Goal: Check status: Check status

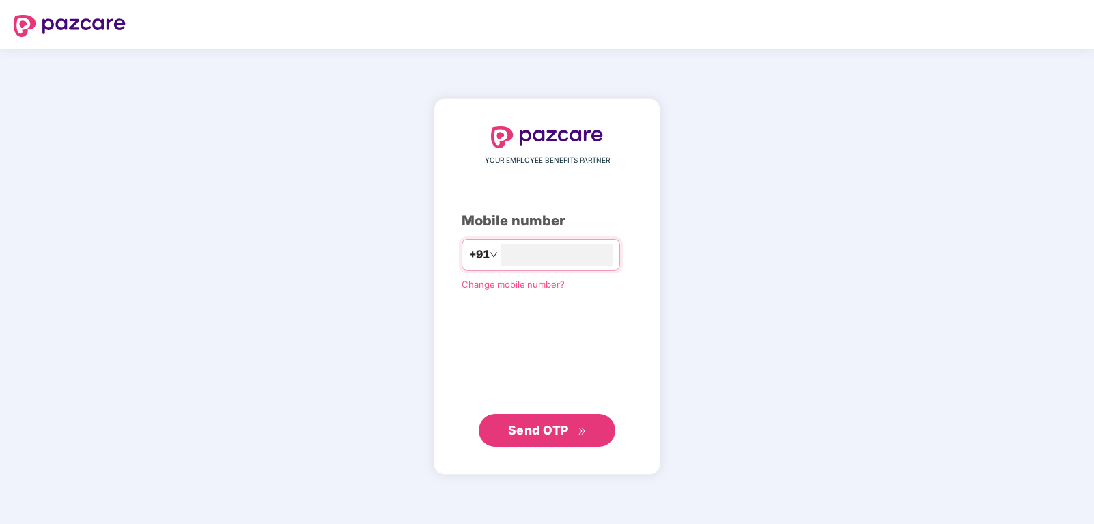
type input "**********"
click at [534, 434] on span "Send OTP" at bounding box center [538, 430] width 61 height 14
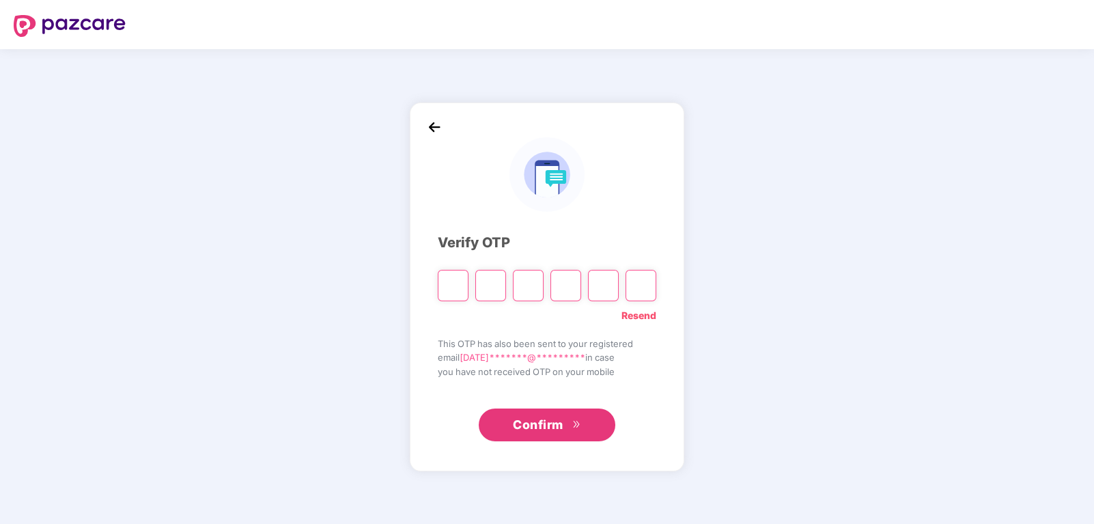
type input "*"
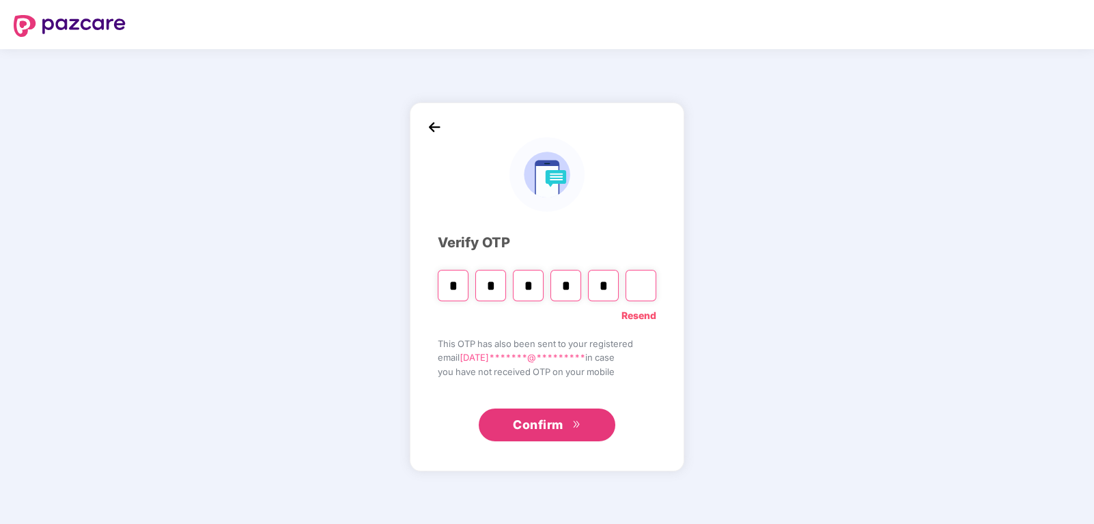
type input "*"
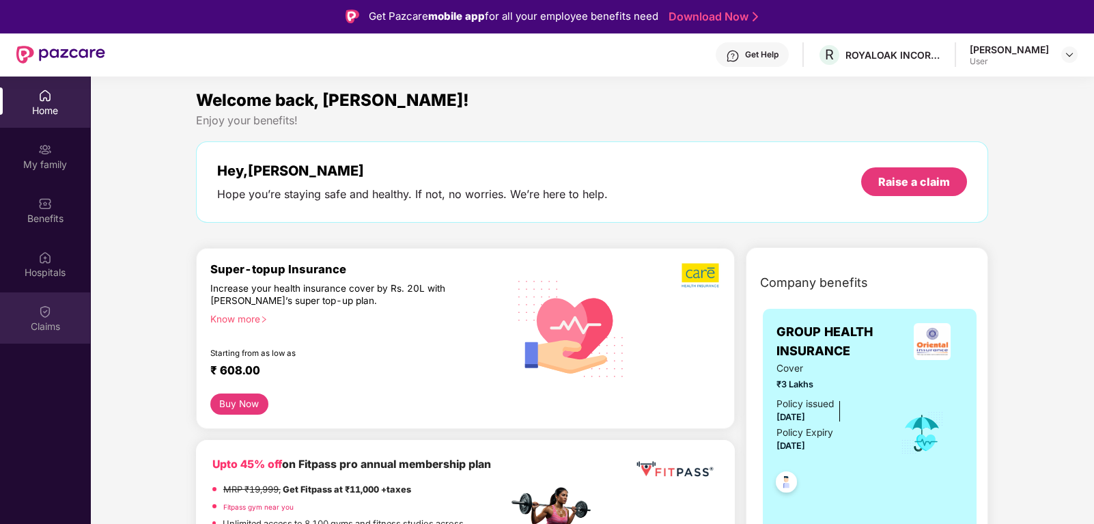
click at [48, 294] on div "Claims" at bounding box center [45, 317] width 90 height 51
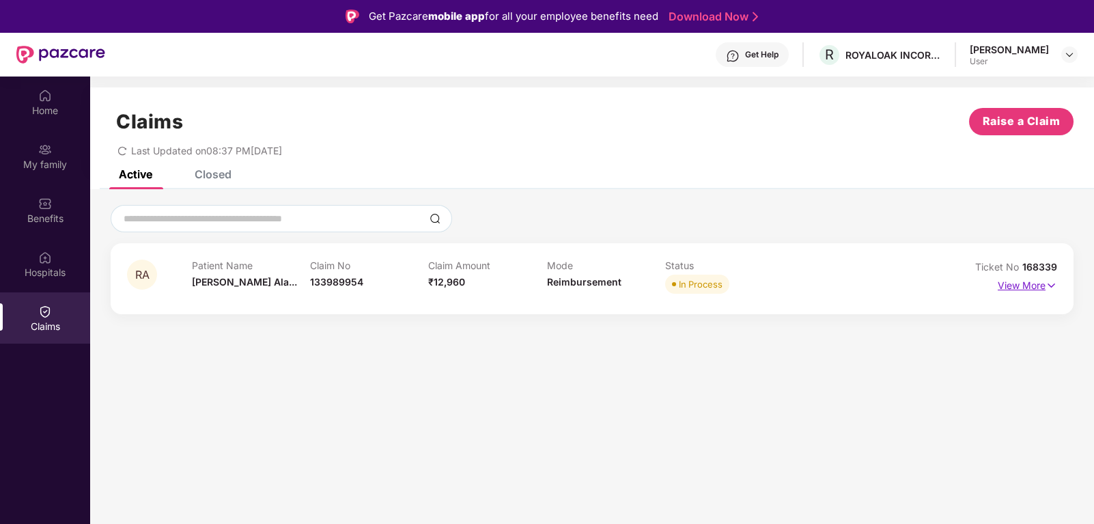
click at [1038, 289] on p "View More" at bounding box center [1027, 284] width 59 height 18
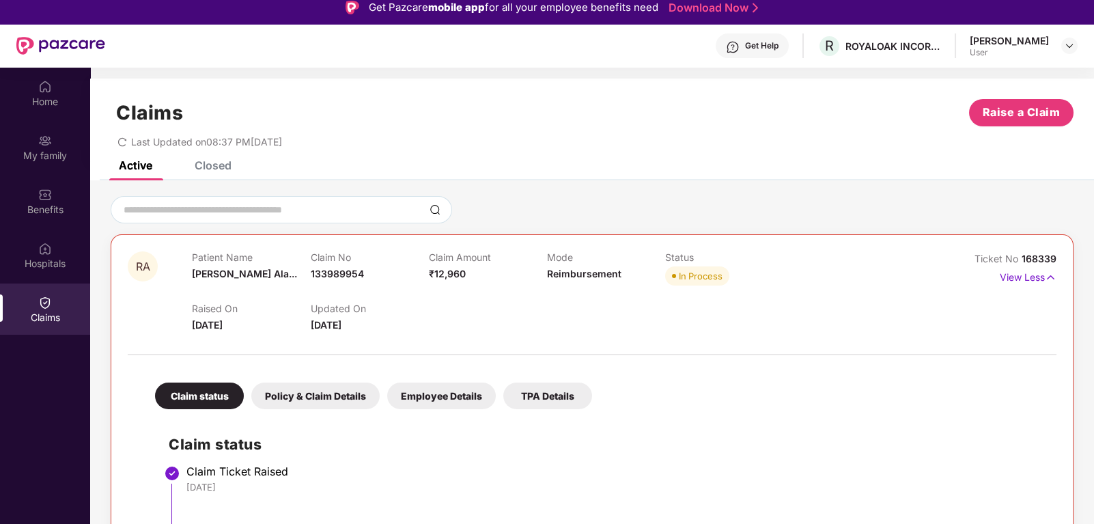
scroll to position [8, 0]
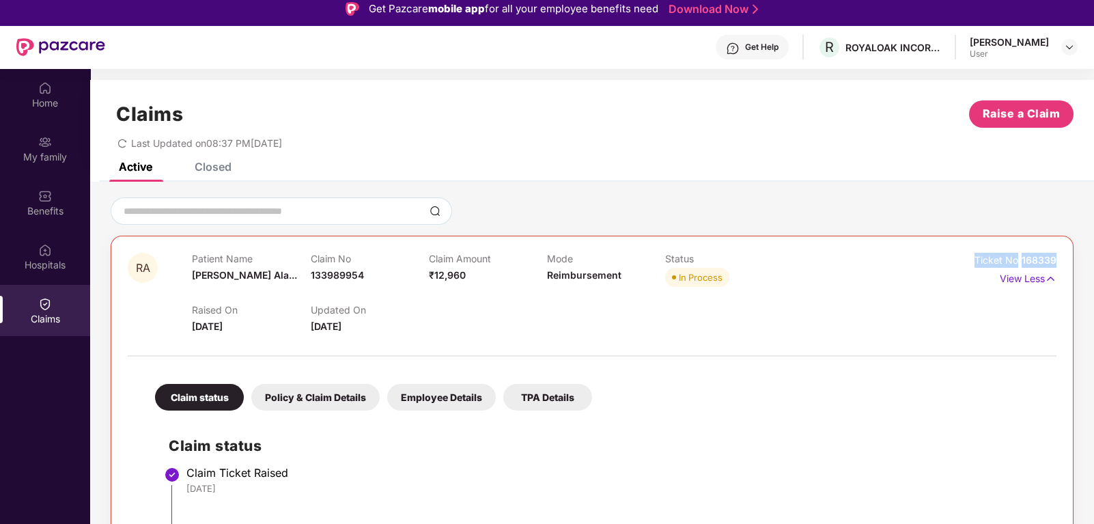
drag, startPoint x: 976, startPoint y: 261, endPoint x: 1057, endPoint y: 255, distance: 80.8
copy div "Ticket No 168339"
